Goal: Information Seeking & Learning: Learn about a topic

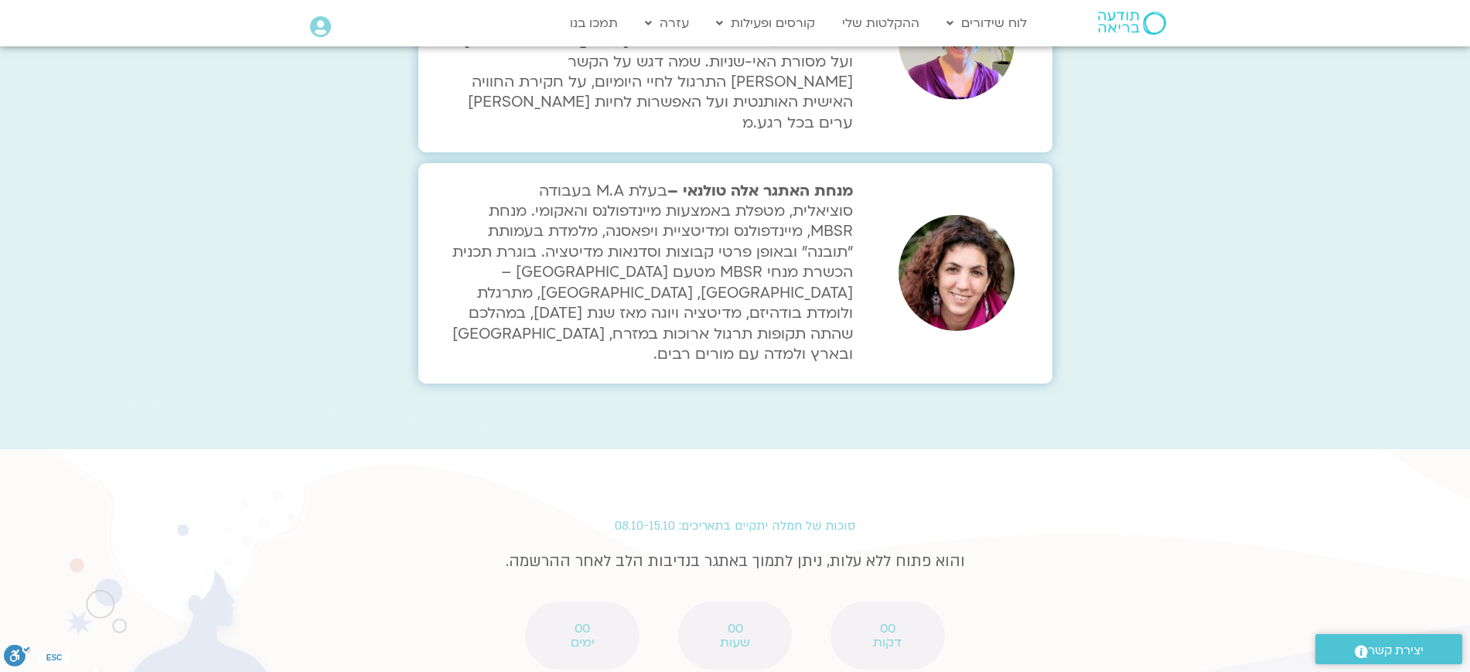
scroll to position [3514, 0]
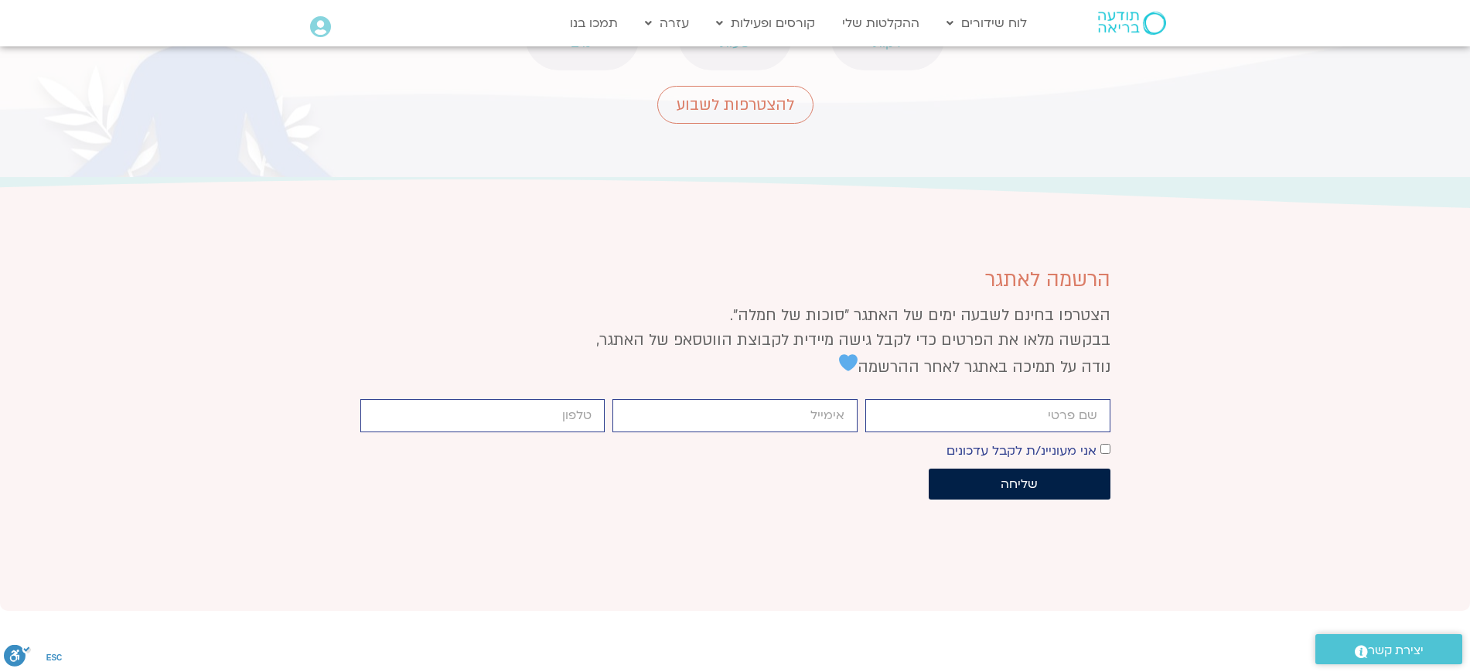
scroll to position [4116, 0]
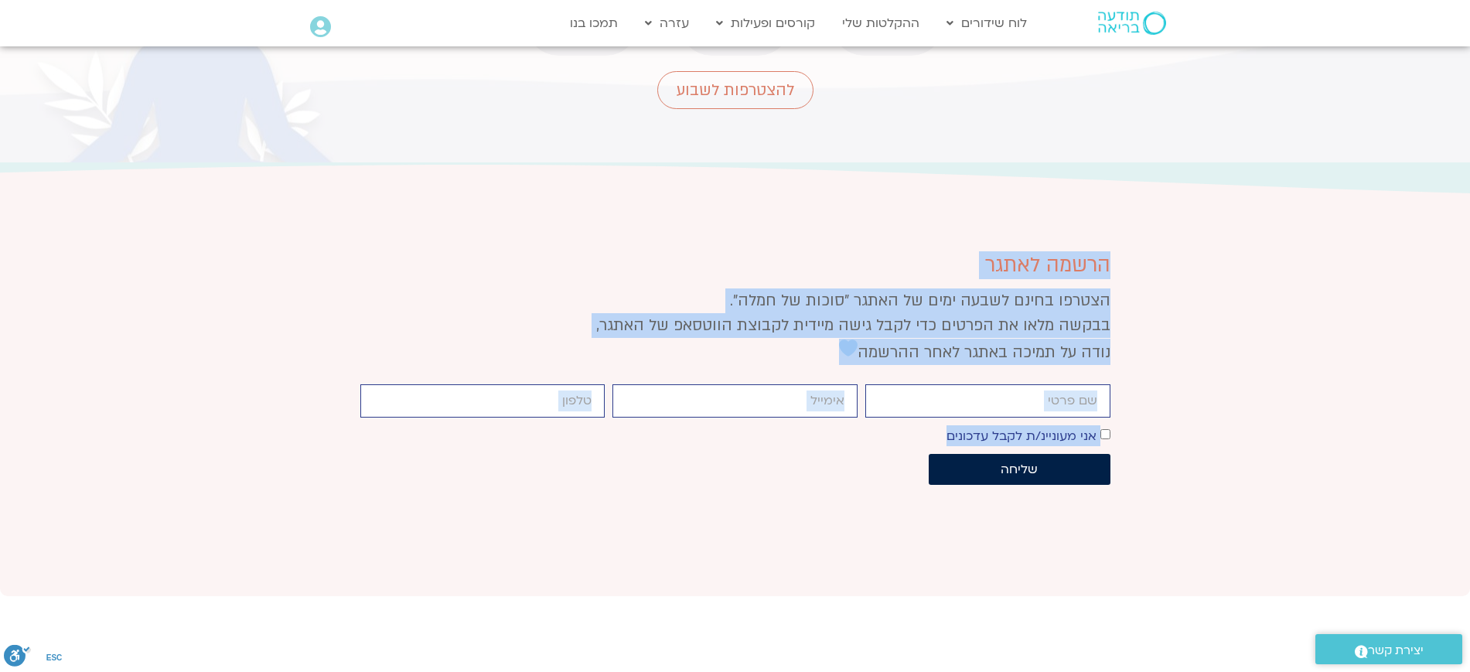
drag, startPoint x: 1139, startPoint y: 77, endPoint x: 580, endPoint y: 285, distance: 596.2
click at [580, 285] on section "הרשמה לאתגר הצטרפו בחינם לשבעה ימים של האתגר "סוכות של חמלה". בבקשה מלאו את הפר…" at bounding box center [735, 379] width 1470 height 433
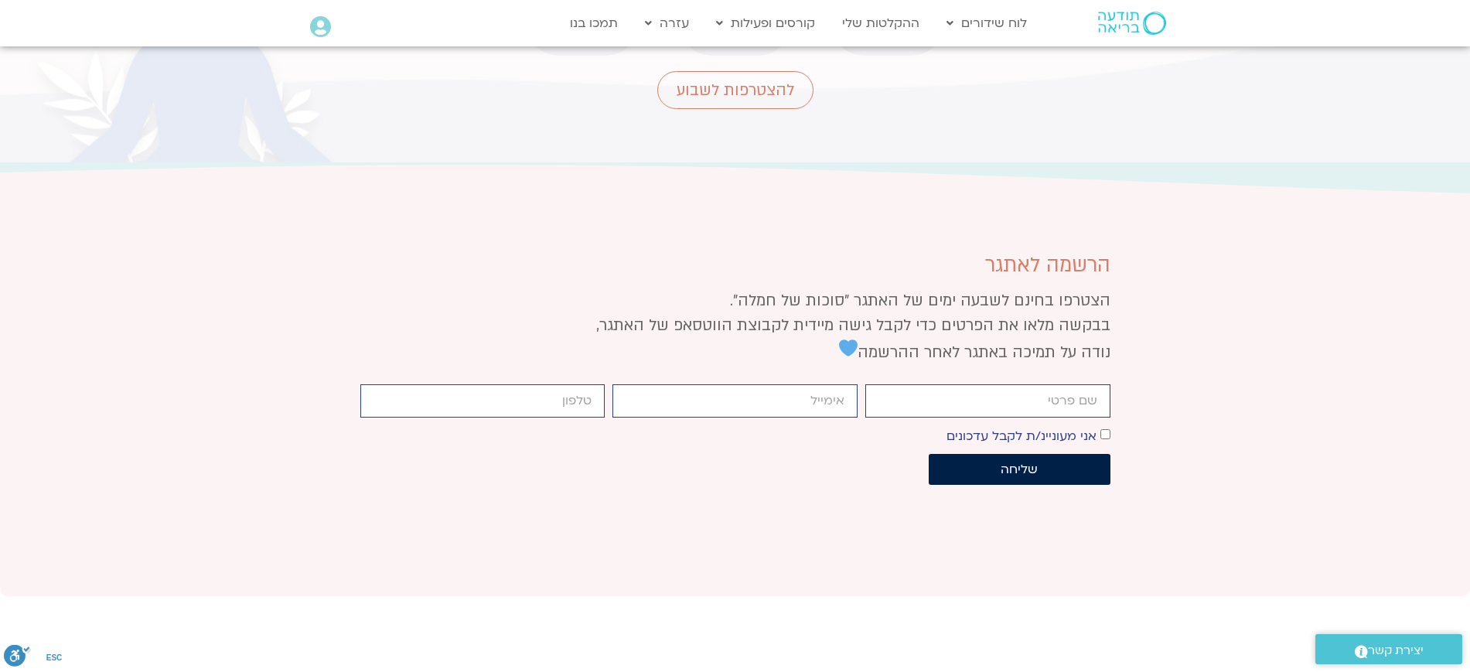
click at [1006, 396] on div "firstname email cellphone אישור דיוור אני מעוניינ/ת לקבל עדכונים שליחה" at bounding box center [735, 450] width 750 height 108
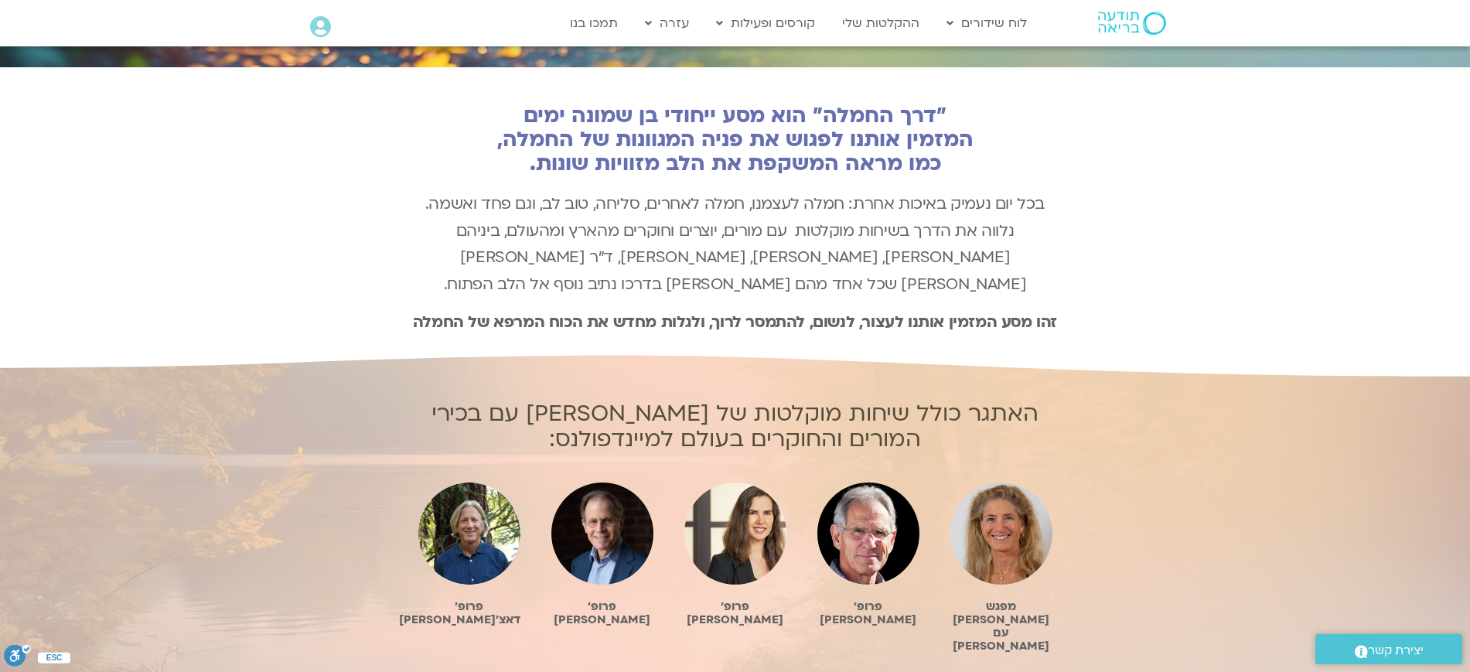
scroll to position [0, 0]
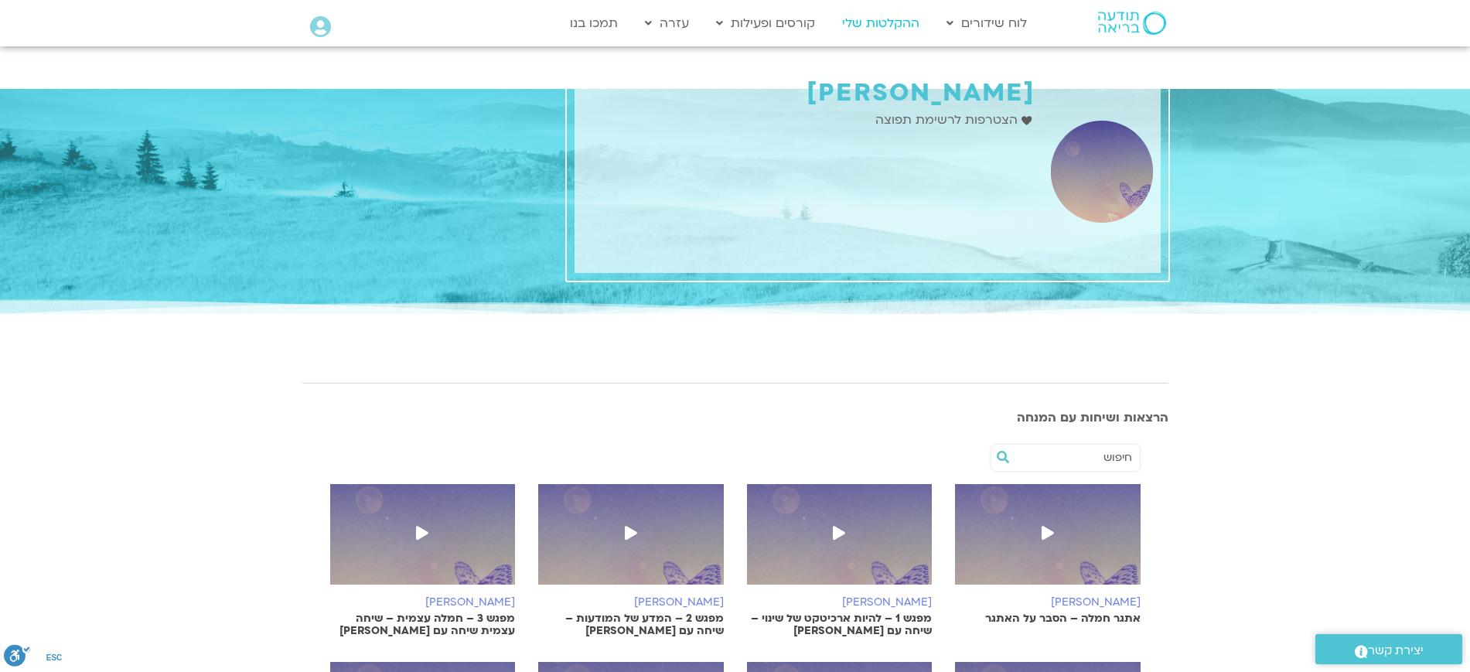
click at [900, 21] on link "ההקלטות שלי" at bounding box center [881, 23] width 93 height 29
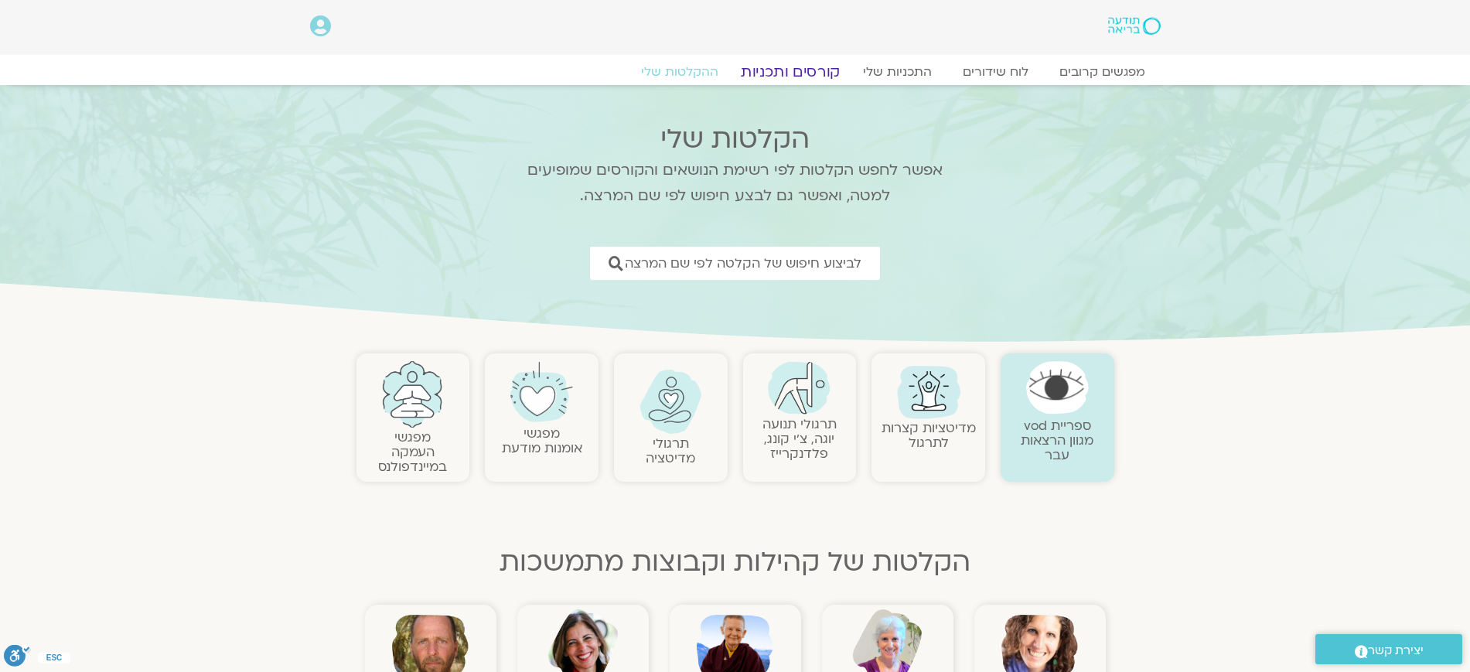
click at [780, 65] on link "קורסים ותכניות" at bounding box center [790, 72] width 136 height 19
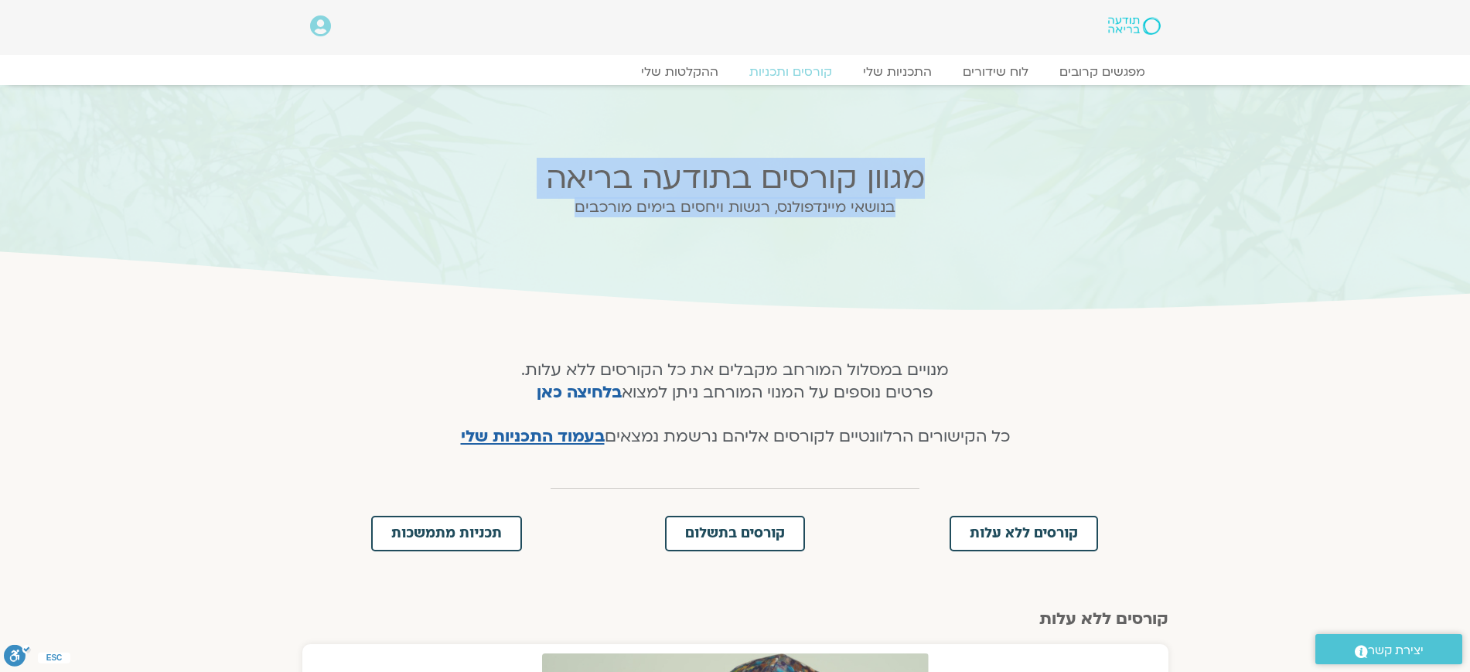
drag, startPoint x: 910, startPoint y: 173, endPoint x: 541, endPoint y: 229, distance: 372.3
click at [541, 229] on div "מגוון קורסים בתודעה בריאה בנושאי מיינדפולנס, רגשות ויחסים בימים מורכבים" at bounding box center [736, 200] width 622 height 94
click at [589, 216] on h2 "בנושאי מיינדפולנס, רגשות ויחסים בימים מורכבים" at bounding box center [735, 207] width 606 height 17
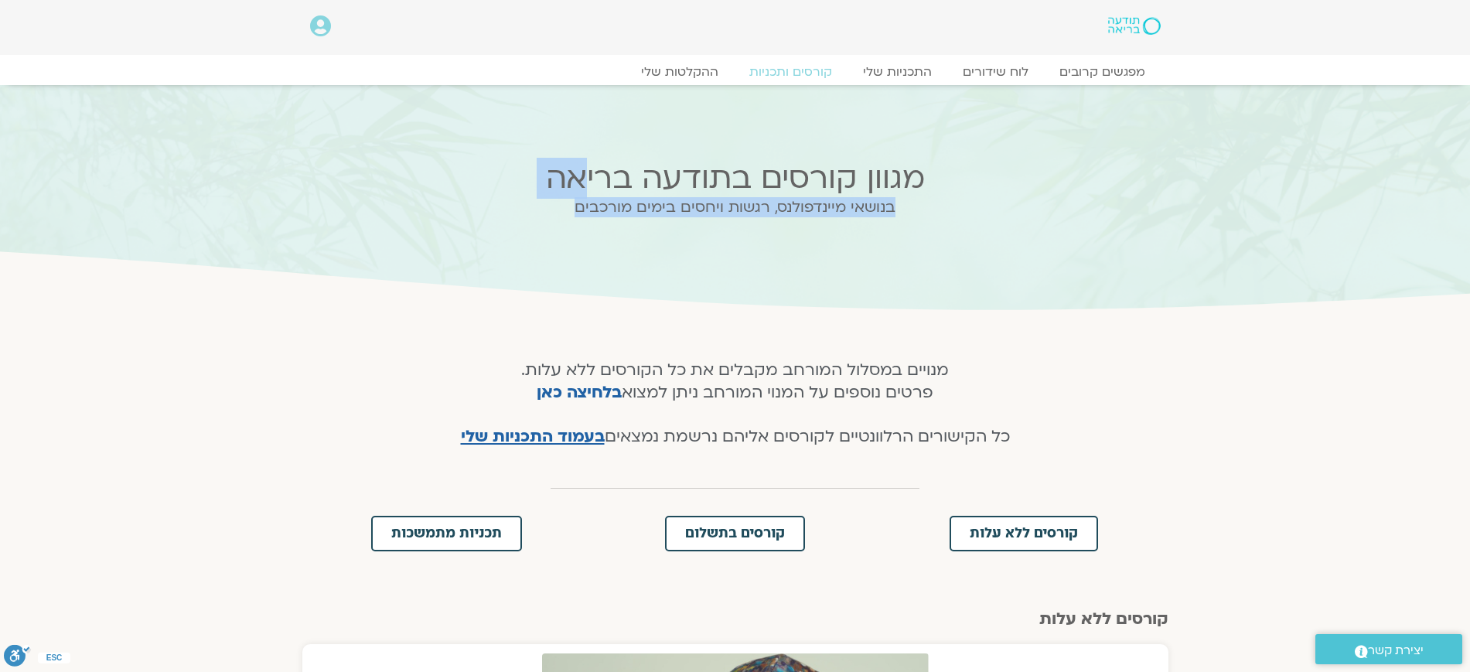
drag, startPoint x: 581, startPoint y: 213, endPoint x: 580, endPoint y: 177, distance: 36.4
click at [580, 177] on div "מגוון קורסים בתודעה בריאה בנושאי מיינדפולנס, רגשות ויחסים בימים מורכבים" at bounding box center [736, 200] width 622 height 94
click at [580, 177] on h2 "מגוון קורסים בתודעה בריאה" at bounding box center [735, 178] width 606 height 35
click at [590, 161] on h2 "מגוון קורסים בתודעה בריאה" at bounding box center [735, 178] width 606 height 35
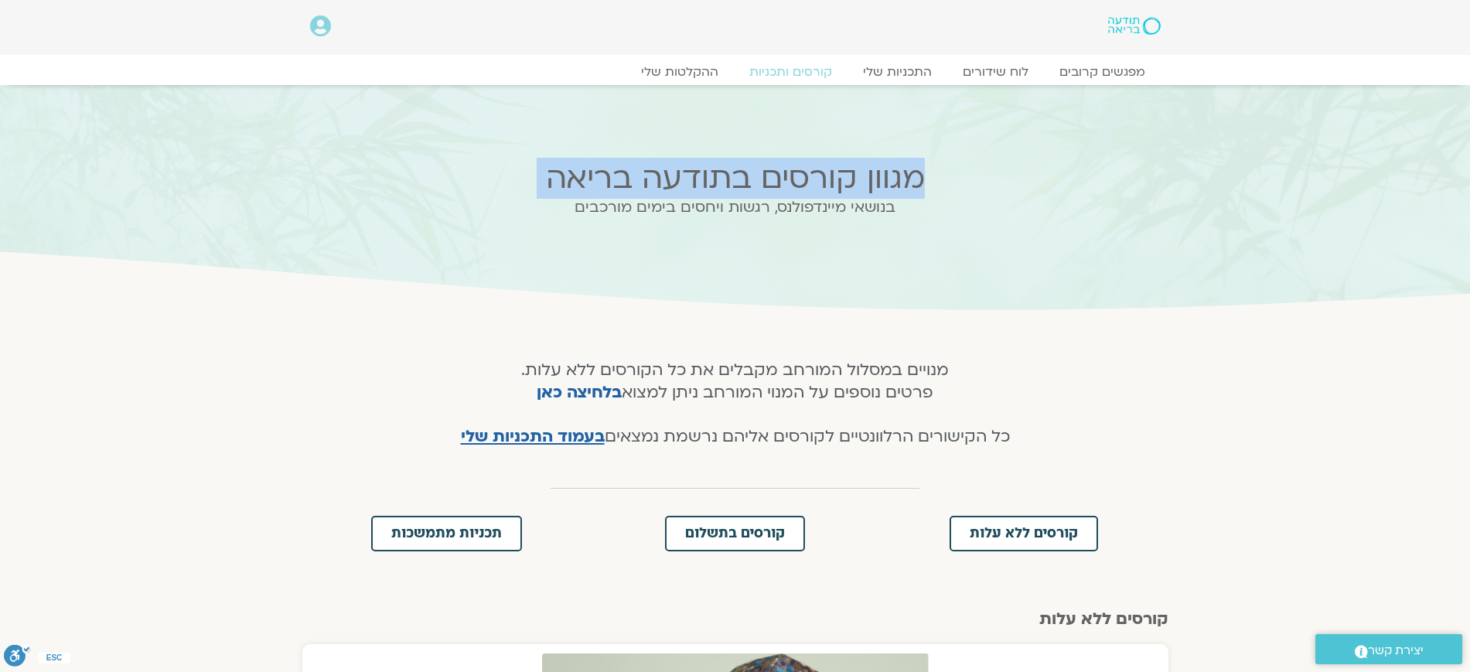
click at [590, 161] on h2 "מגוון קורסים בתודעה בריאה" at bounding box center [735, 178] width 606 height 35
click at [574, 190] on h2 "מגוון קורסים בתודעה בריאה" at bounding box center [735, 178] width 606 height 35
drag, startPoint x: 564, startPoint y: 202, endPoint x: 944, endPoint y: 178, distance: 380.5
click at [944, 178] on div "מגוון קורסים בתודעה בריאה בנושאי מיינדפולנס, רגשות ויחסים בימים מורכבים" at bounding box center [736, 200] width 622 height 94
click at [941, 182] on h2 "מגוון קורסים בתודעה בריאה" at bounding box center [735, 178] width 606 height 35
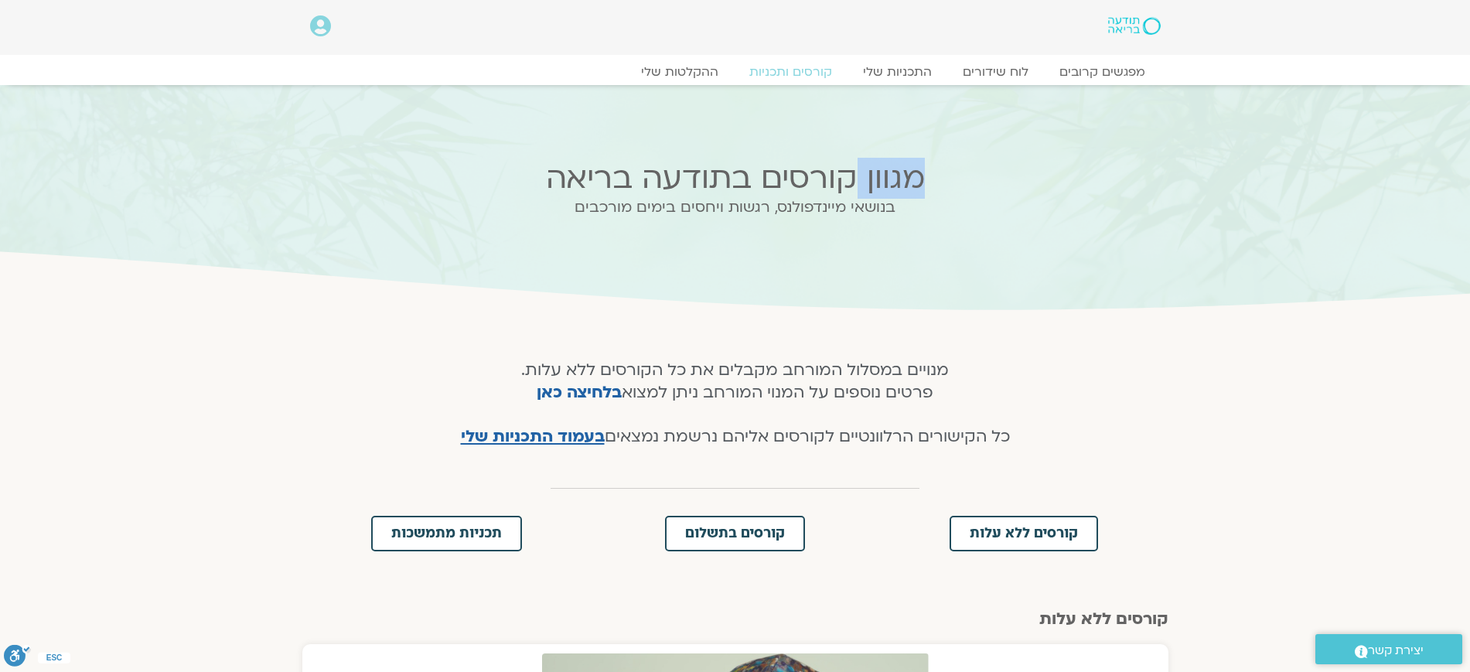
click at [941, 182] on h2 "מגוון קורסים בתודעה בריאה" at bounding box center [735, 178] width 606 height 35
click at [912, 210] on h2 "בנושאי מיינדפולנס, רגשות ויחסים בימים מורכבים" at bounding box center [735, 207] width 606 height 17
drag, startPoint x: 947, startPoint y: 176, endPoint x: 910, endPoint y: 235, distance: 69.1
click at [910, 235] on div "מגוון קורסים בתודעה בריאה בנושאי מיינדפולנס, רגשות ויחסים בימים מורכבים" at bounding box center [736, 200] width 622 height 94
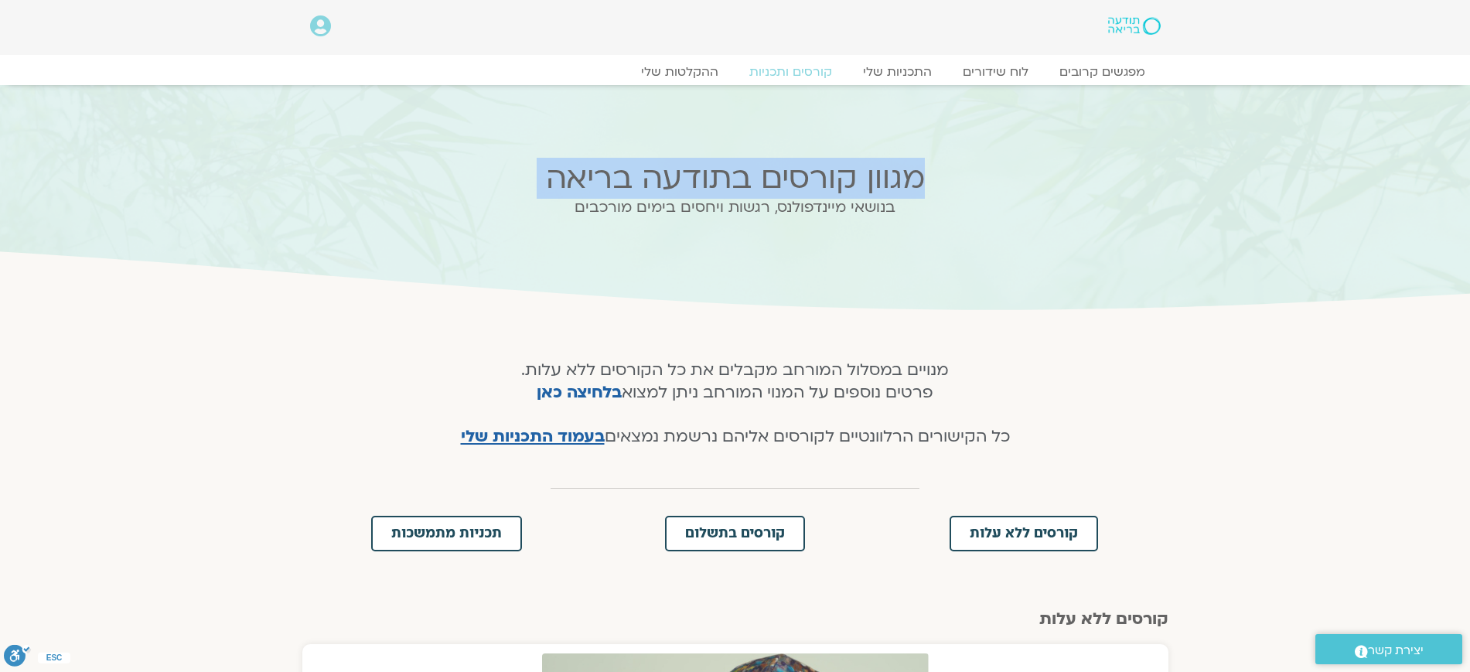
click at [910, 234] on div "בנושאי מיינדפולנס, רגשות ויחסים בימים מורכבים" at bounding box center [735, 219] width 606 height 40
